Goal: Task Accomplishment & Management: Manage account settings

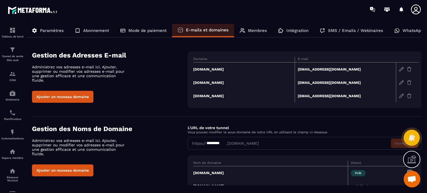
click at [169, 69] on div "Gestion des Adresses E-mail Administrez vos adresses e-mail ici. Ajouter, suppr…" at bounding box center [110, 76] width 156 height 51
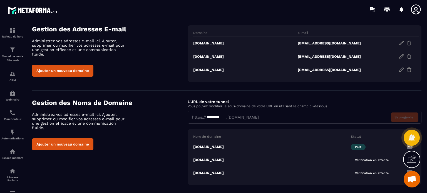
scroll to position [34, 0]
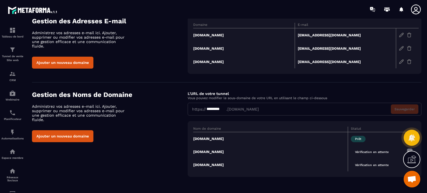
click at [222, 150] on td "[DOMAIN_NAME]" at bounding box center [270, 151] width 155 height 13
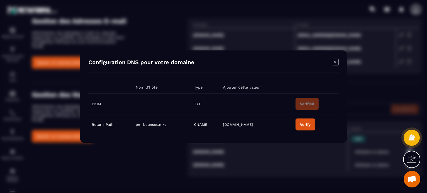
click at [301, 124] on div "Verify" at bounding box center [305, 124] width 11 height 4
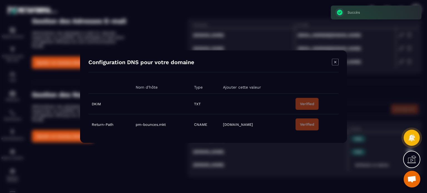
click at [334, 64] on icon "Modal window" at bounding box center [335, 62] width 7 height 7
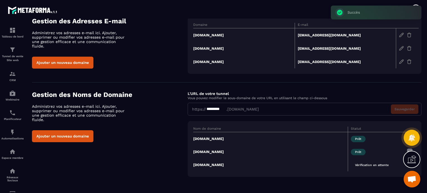
click at [237, 166] on td "[DOMAIN_NAME]" at bounding box center [270, 164] width 155 height 13
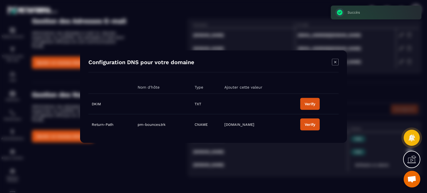
click at [305, 103] on div "Verify" at bounding box center [310, 104] width 11 height 4
click at [309, 126] on div "Verify" at bounding box center [304, 124] width 11 height 4
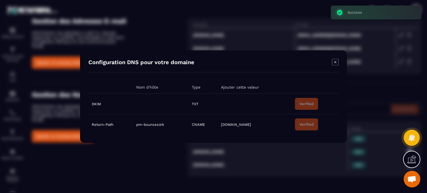
click at [337, 61] on icon "Modal window" at bounding box center [335, 62] width 7 height 7
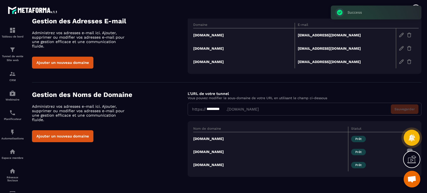
click at [217, 138] on td "[DOMAIN_NAME]" at bounding box center [270, 138] width 155 height 13
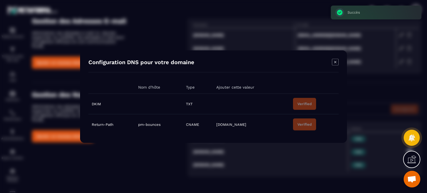
click at [332, 63] on icon "Modal window" at bounding box center [335, 62] width 7 height 7
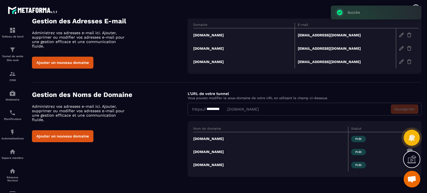
drag, startPoint x: 185, startPoint y: 138, endPoint x: 250, endPoint y: 138, distance: 65.9
click at [250, 138] on div "Gestion des Noms de Domaine Administrez vos adresses e-mail ici. Ajouter, suppr…" at bounding box center [226, 134] width 389 height 86
click at [177, 146] on div "Gestion des Noms de Domaine Administrez vos adresses e-mail ici. Ajouter, suppr…" at bounding box center [226, 134] width 389 height 86
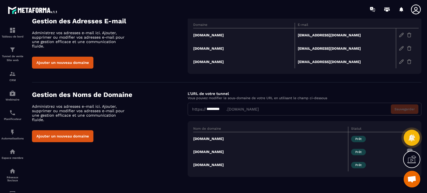
drag, startPoint x: 253, startPoint y: 139, endPoint x: 193, endPoint y: 140, distance: 59.5
click at [193, 140] on td "[DOMAIN_NAME]" at bounding box center [270, 138] width 155 height 13
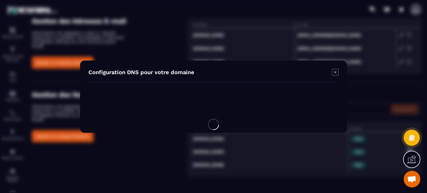
copy td "[DOMAIN_NAME]"
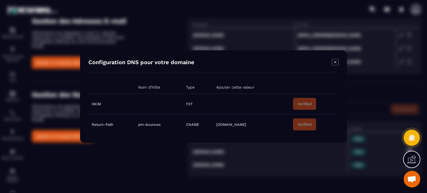
click at [336, 60] on icon "Modal window" at bounding box center [335, 62] width 7 height 7
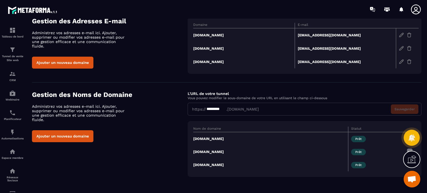
click at [401, 35] on img at bounding box center [401, 35] width 5 height 5
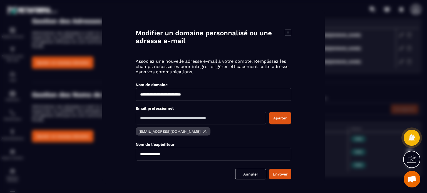
click at [286, 32] on icon "Modal window" at bounding box center [288, 32] width 7 height 7
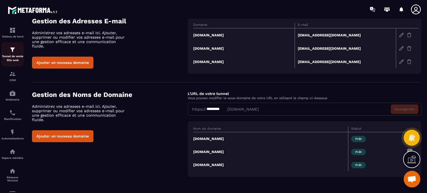
click at [10, 52] on img at bounding box center [12, 49] width 7 height 7
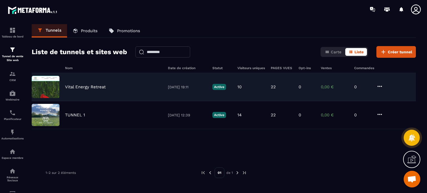
click at [86, 85] on p "Vital Energy Retreat" at bounding box center [85, 87] width 41 height 5
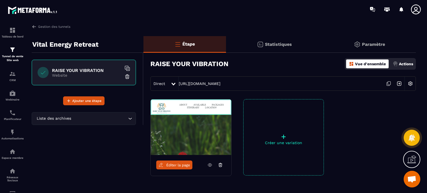
click at [375, 44] on p "Paramètre" at bounding box center [373, 44] width 23 height 5
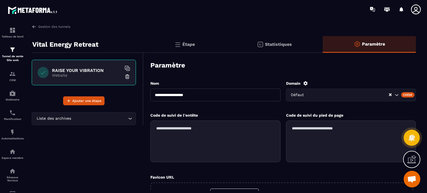
click at [404, 95] on div "Créer" at bounding box center [408, 94] width 14 height 5
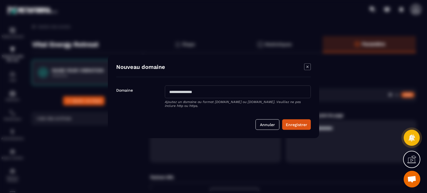
click at [219, 95] on input "Modal window" at bounding box center [238, 91] width 146 height 13
paste input "**********"
type input "**********"
click at [306, 128] on button "Enregistrer" at bounding box center [296, 124] width 29 height 11
click at [306, 128] on div "Annuler" at bounding box center [213, 120] width 195 height 19
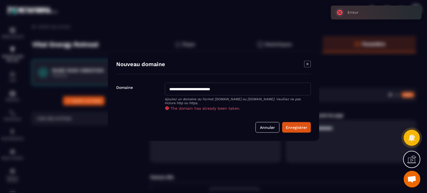
click at [308, 66] on icon "Modal window" at bounding box center [307, 64] width 7 height 7
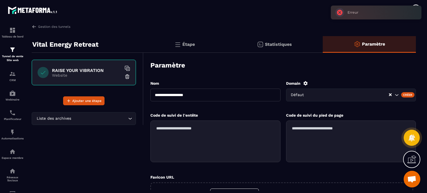
click at [306, 84] on icon at bounding box center [305, 83] width 4 height 4
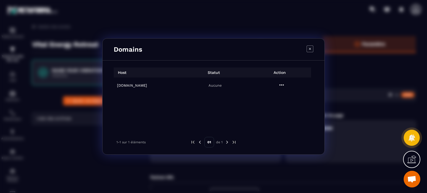
click at [163, 85] on h6 "[DOMAIN_NAME]" at bounding box center [148, 85] width 63 height 4
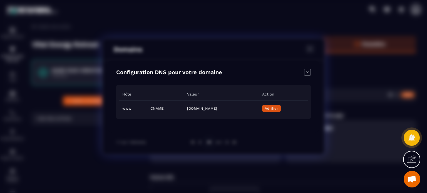
drag, startPoint x: 257, startPoint y: 108, endPoint x: 157, endPoint y: 109, distance: 99.5
click at [184, 109] on td "[DOMAIN_NAME]" at bounding box center [221, 109] width 75 height 16
copy td "[DOMAIN_NAME]"
click at [278, 110] on span "Vérifier" at bounding box center [271, 108] width 13 height 4
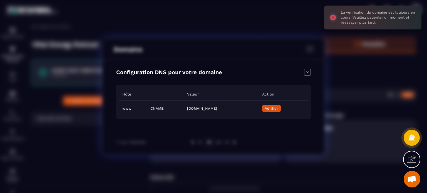
click at [306, 73] on icon "Close modal" at bounding box center [307, 72] width 7 height 7
